Goal: Task Accomplishment & Management: Complete application form

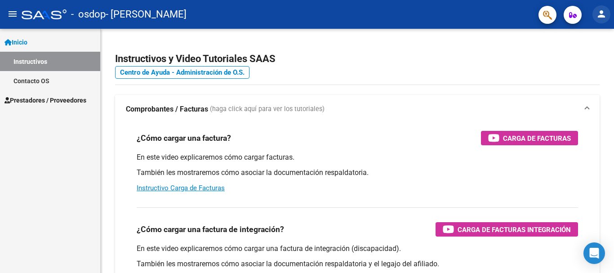
click at [597, 14] on mat-icon "person" at bounding box center [601, 14] width 11 height 11
click at [460, 74] on div at bounding box center [307, 136] width 614 height 273
click at [49, 103] on span "Prestadores / Proveedores" at bounding box center [45, 100] width 82 height 10
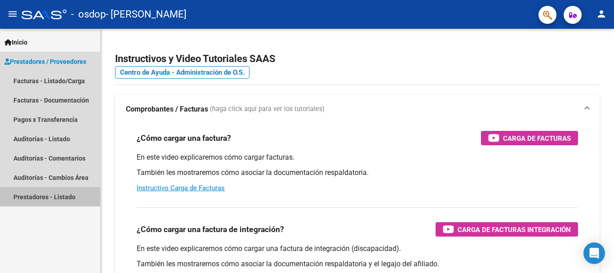
click at [45, 197] on link "Prestadores - Listado" at bounding box center [50, 196] width 100 height 19
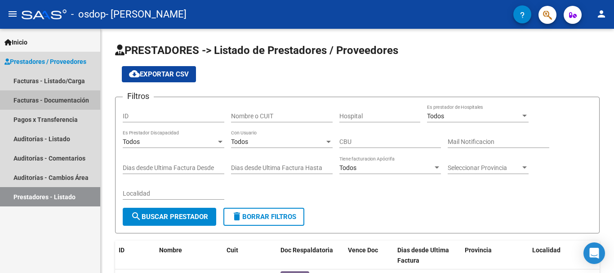
click at [70, 101] on link "Facturas - Documentación" at bounding box center [50, 99] width 100 height 19
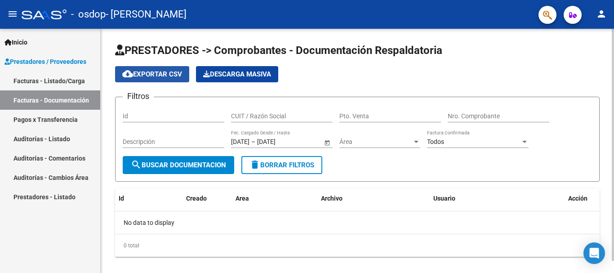
click at [171, 77] on span "cloud_download Exportar CSV" at bounding box center [152, 74] width 60 height 8
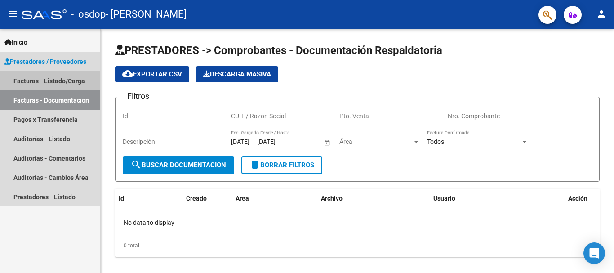
click at [72, 84] on link "Facturas - Listado/Carga" at bounding box center [50, 80] width 100 height 19
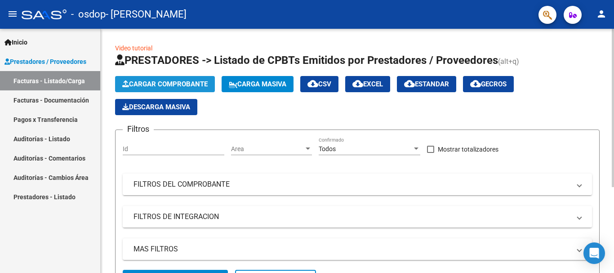
click at [168, 83] on span "Cargar Comprobante" at bounding box center [164, 84] width 85 height 8
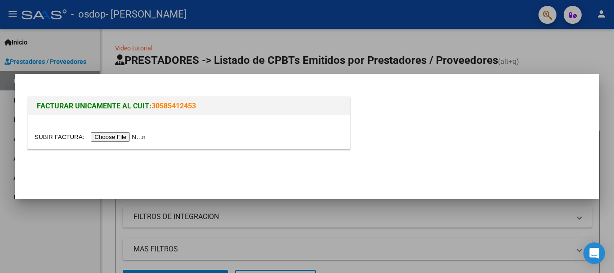
click at [141, 135] on input "file" at bounding box center [92, 136] width 114 height 9
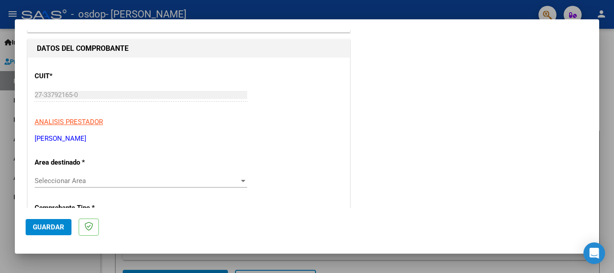
scroll to position [90, 0]
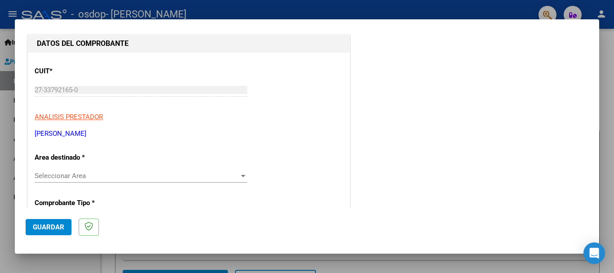
click at [75, 177] on span "Seleccionar Area" at bounding box center [137, 176] width 204 height 8
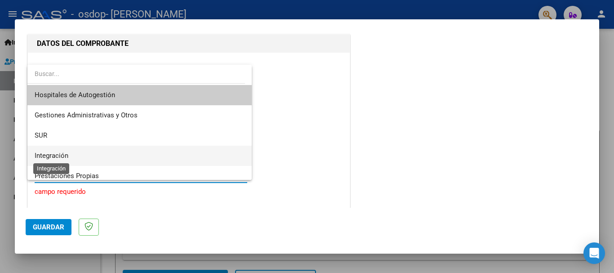
click at [67, 155] on span "Integración" at bounding box center [52, 155] width 34 height 8
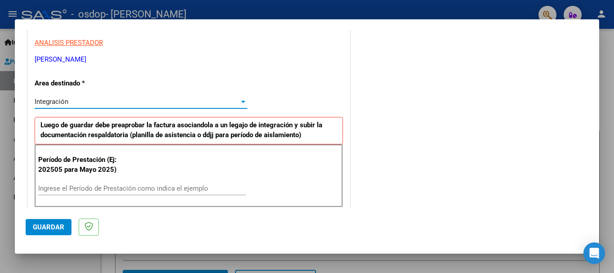
scroll to position [180, 0]
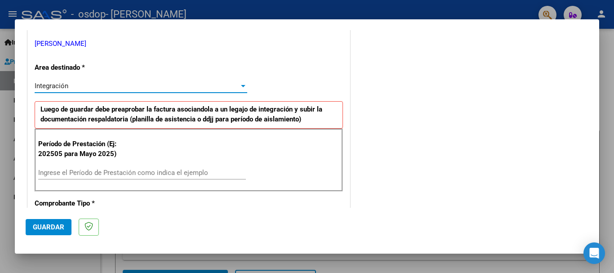
click at [70, 173] on input "Ingrese el Período de Prestación como indica el ejemplo" at bounding box center [142, 172] width 208 height 8
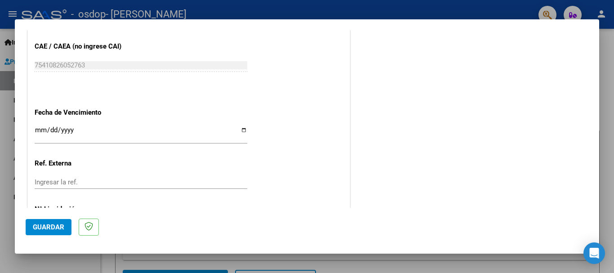
scroll to position [584, 0]
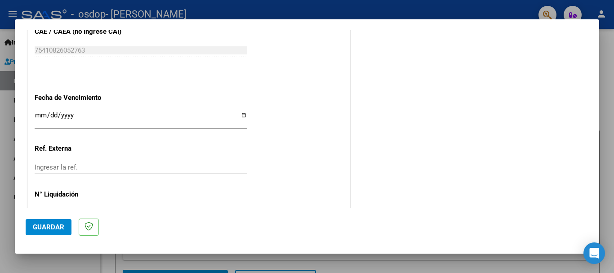
type input "202509"
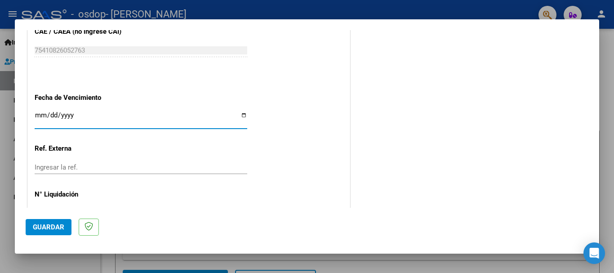
click at [242, 116] on input "Ingresar la fecha" at bounding box center [141, 118] width 212 height 14
type input "[DATE]"
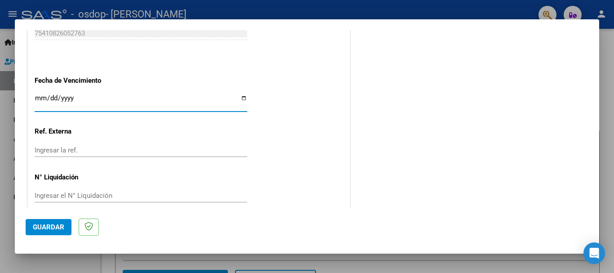
scroll to position [613, 0]
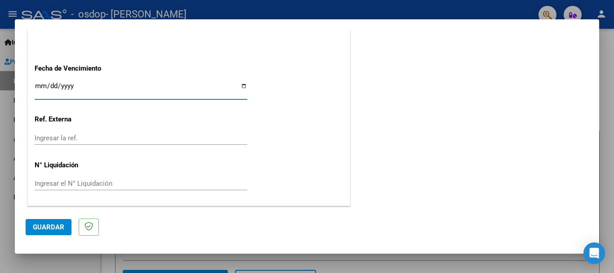
click at [58, 230] on span "Guardar" at bounding box center [48, 227] width 31 height 8
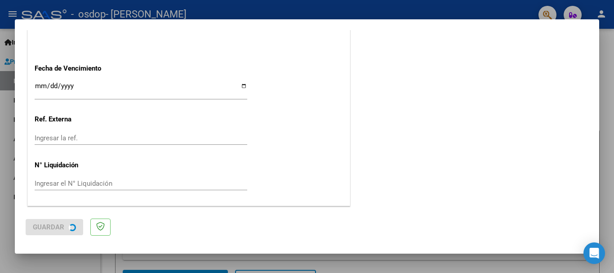
scroll to position [0, 0]
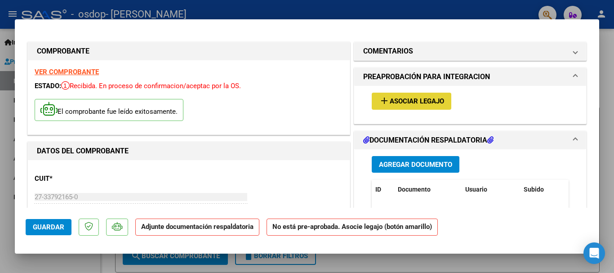
click at [420, 105] on span "Asociar Legajo" at bounding box center [416, 101] width 54 height 8
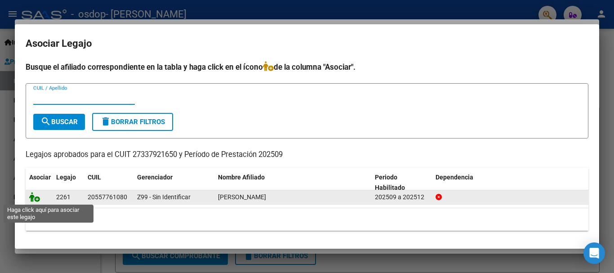
click at [38, 197] on icon at bounding box center [34, 197] width 11 height 10
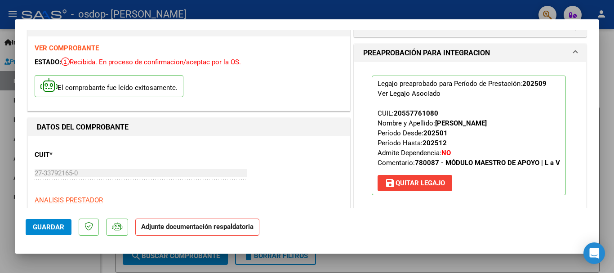
scroll to position [45, 0]
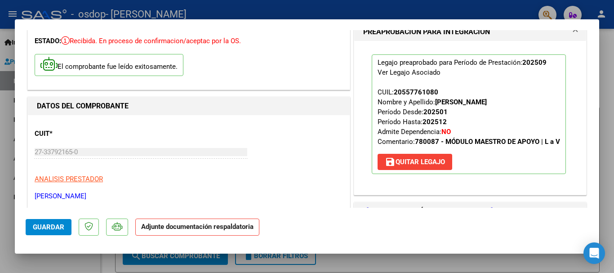
click at [607, 97] on div at bounding box center [307, 136] width 614 height 273
type input "$ 0,00"
